Goal: Task Accomplishment & Management: Use online tool/utility

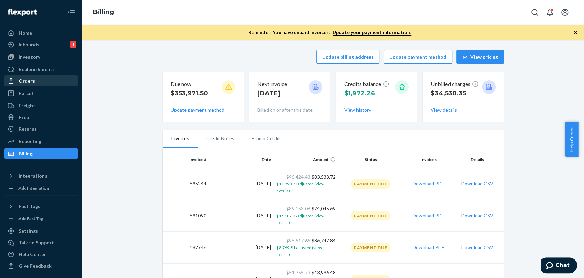
click at [30, 80] on div "Orders" at bounding box center [26, 80] width 16 height 7
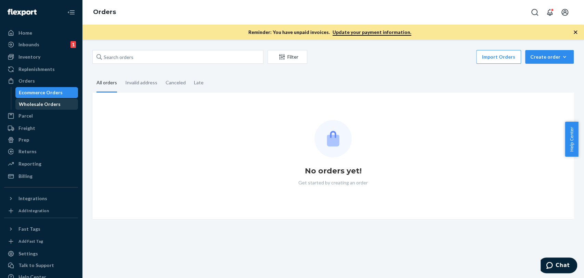
click at [47, 103] on div "Wholesale Orders" at bounding box center [40, 104] width 42 height 7
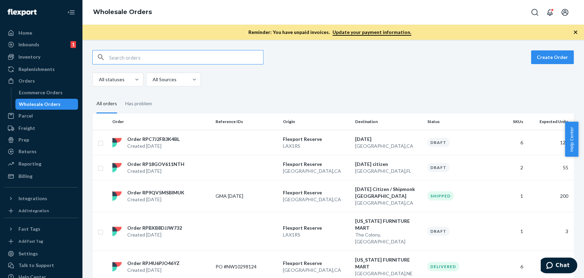
click at [146, 57] on input "text" at bounding box center [186, 57] width 154 height 14
click at [158, 141] on p "Order RPC7J2FB3K4BL" at bounding box center [153, 139] width 52 height 7
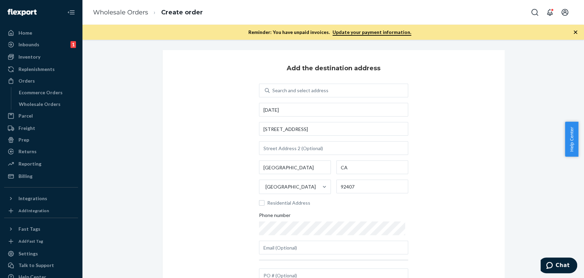
scroll to position [66, 0]
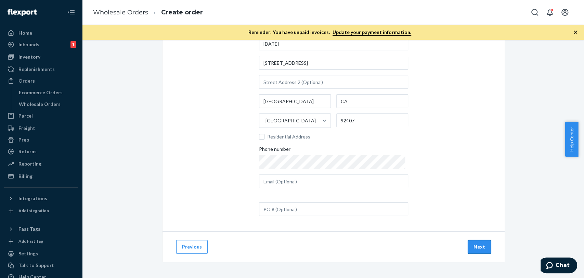
click at [473, 252] on button "Next" at bounding box center [479, 247] width 23 height 14
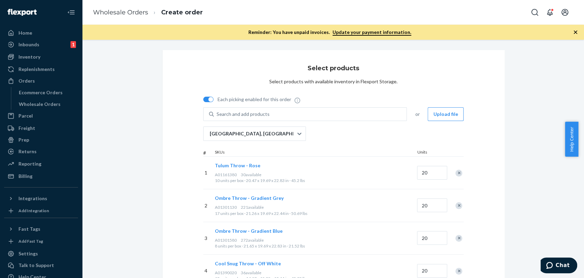
scroll to position [0, 0]
click at [238, 114] on div "Search and add products" at bounding box center [243, 114] width 53 height 7
click at [217, 114] on input "Search and add products" at bounding box center [217, 114] width 1 height 7
click at [157, 75] on div "Select products Select products with available inventory in Flexport Storage. E…" at bounding box center [333, 231] width 352 height 362
click at [456, 171] on div "Remove Item" at bounding box center [458, 172] width 7 height 7
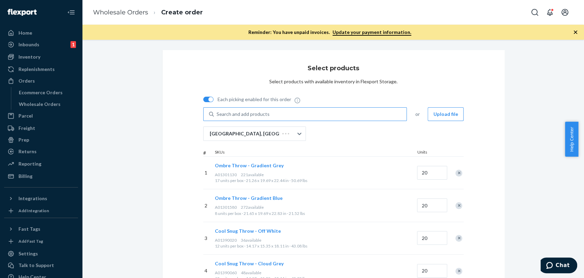
click at [246, 115] on div "Search and add products" at bounding box center [243, 114] width 53 height 7
click at [217, 115] on input "Search and add products" at bounding box center [217, 114] width 1 height 7
paste input "A01161380"
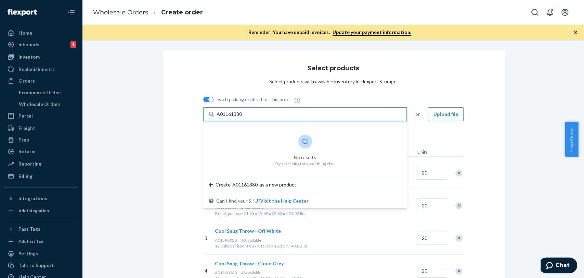
type input "A01161380"
click at [149, 119] on div "Select products Select products with available inventory in Flexport Storage. E…" at bounding box center [333, 215] width 492 height 330
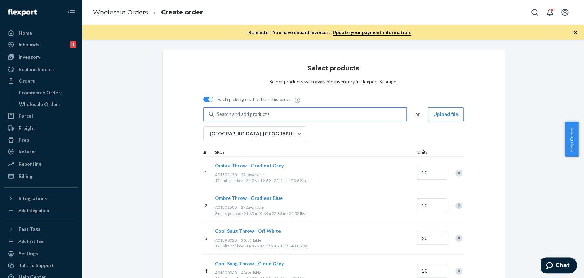
click at [253, 113] on div "Search and add products" at bounding box center [243, 114] width 53 height 7
click at [217, 113] on input "Search and add products" at bounding box center [217, 114] width 1 height 7
paste input "A01161380"
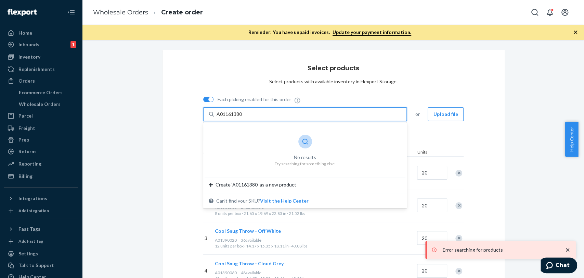
type input "A0116138"
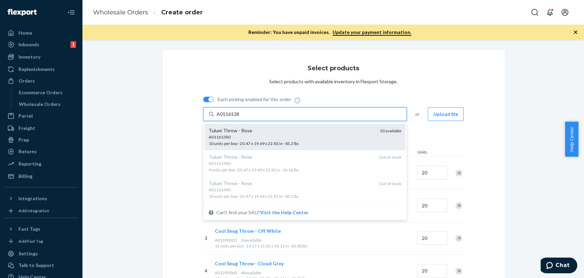
click at [245, 140] on div "A01161380 10 units per box · 20.47 x 19.69 x 22.83 in · 45.2 lbs" at bounding box center [292, 140] width 166 height 13
click at [240, 117] on input "A0116138" at bounding box center [228, 114] width 23 height 7
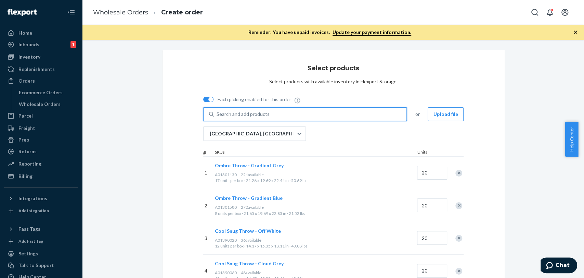
scroll to position [134, 0]
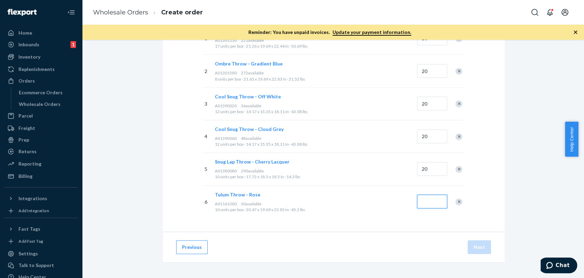
click at [423, 199] on input "Quantity" at bounding box center [432, 201] width 30 height 14
type input "20"
click at [488, 139] on div "Select products Select products with available inventory in Flexport Storage. E…" at bounding box center [334, 73] width 342 height 315
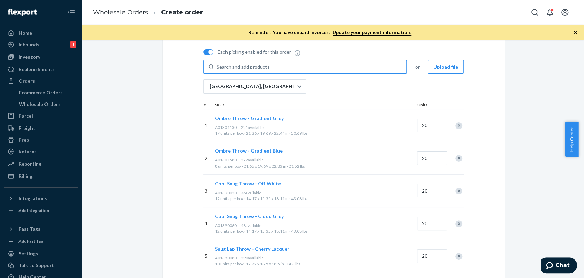
scroll to position [0, 0]
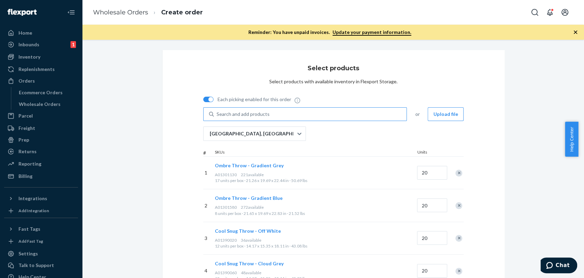
click at [209, 61] on div "Select products Select products with available inventory in Flexport Storage. E…" at bounding box center [334, 207] width 342 height 315
click at [459, 65] on div "Select products Select products with available inventory in Flexport Storage. E…" at bounding box center [334, 207] width 342 height 315
